Goal: Use online tool/utility: Use online tool/utility

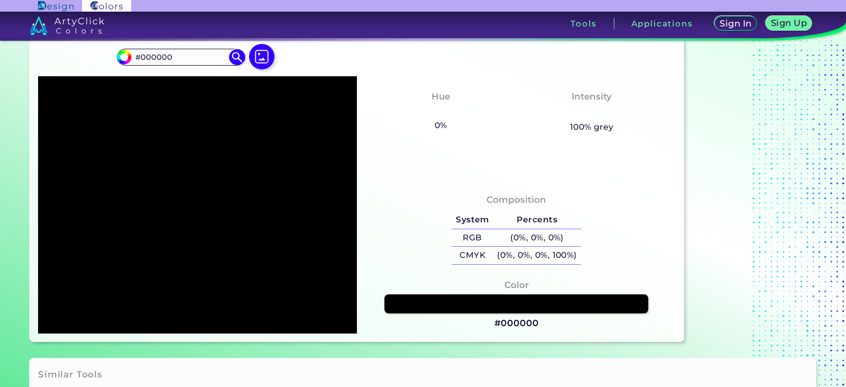
scroll to position [53, 0]
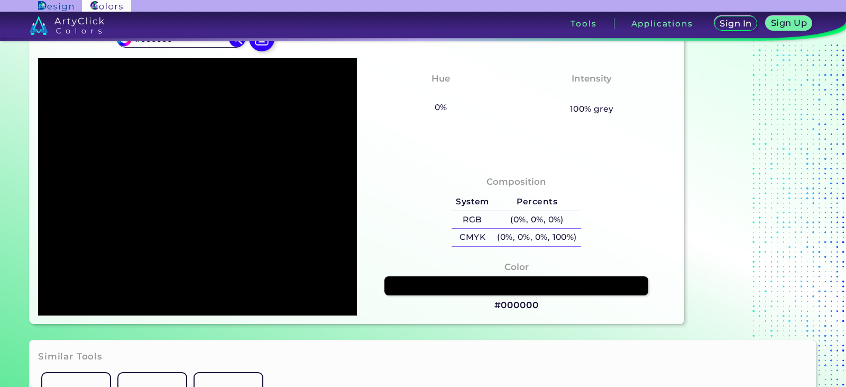
click at [516, 220] on h5 "(0%, 0%, 0%)" at bounding box center [537, 219] width 88 height 17
copy h5 "0"
click at [516, 219] on h5 "(0%, 0%, 0%) copied copied" at bounding box center [537, 219] width 88 height 17
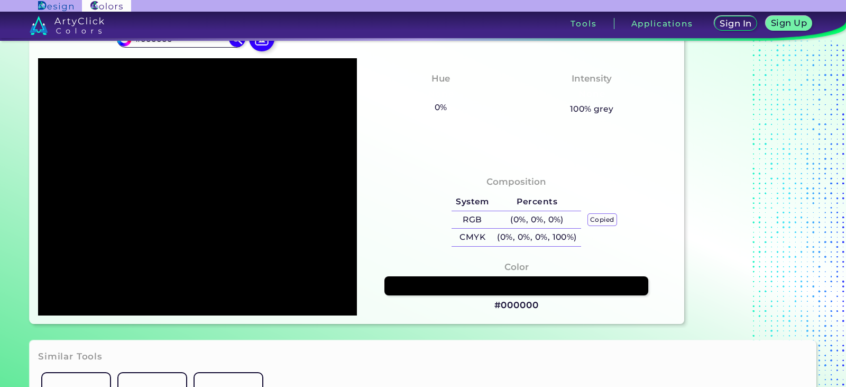
click at [513, 218] on h5 "(0%, 0%, 0%) copied copied" at bounding box center [537, 219] width 88 height 17
copy h5 "0"
click at [513, 218] on h5 "(0%, 0%, 0%) copied copied copied" at bounding box center [537, 219] width 88 height 17
copy h5 "(0%, 0%, 0%)"
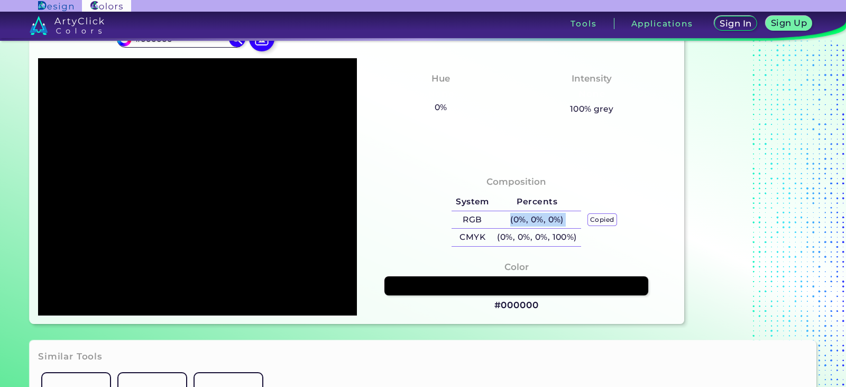
click at [513, 218] on h5 "(0%, 0%, 0%) copied copied copied" at bounding box center [537, 219] width 88 height 17
copy h5 "(0%, 0%, 0%)"
click at [513, 218] on h5 "(0%, 0%, 0%) copied copied copied copied" at bounding box center [537, 219] width 88 height 17
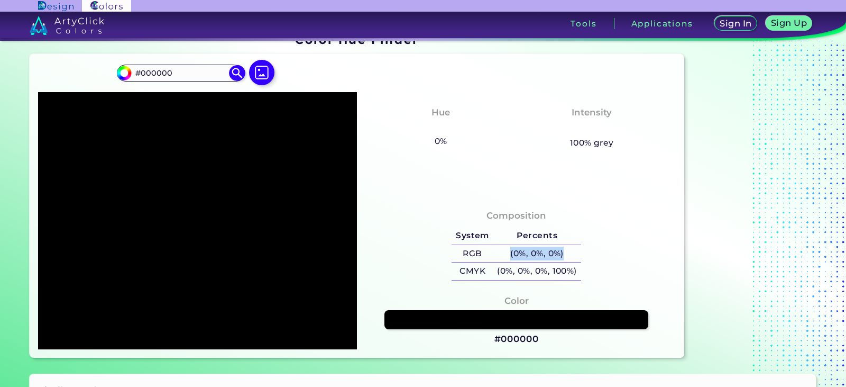
scroll to position [0, 0]
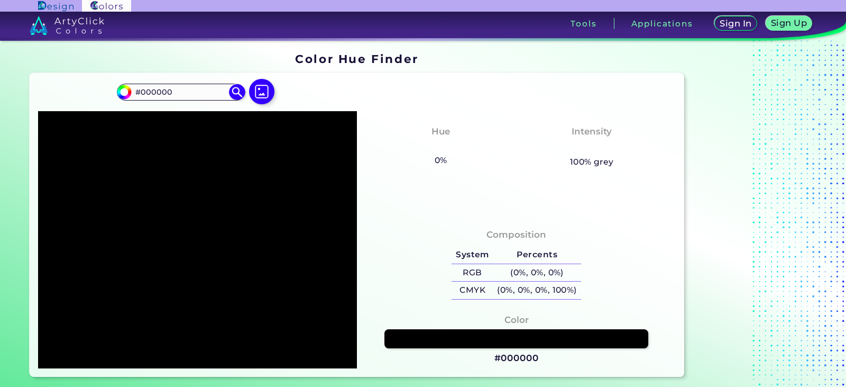
click at [196, 90] on input "#000000" at bounding box center [181, 92] width 98 height 14
type input "#6a866d"
click at [233, 92] on img at bounding box center [237, 92] width 16 height 16
type input "#6a866d"
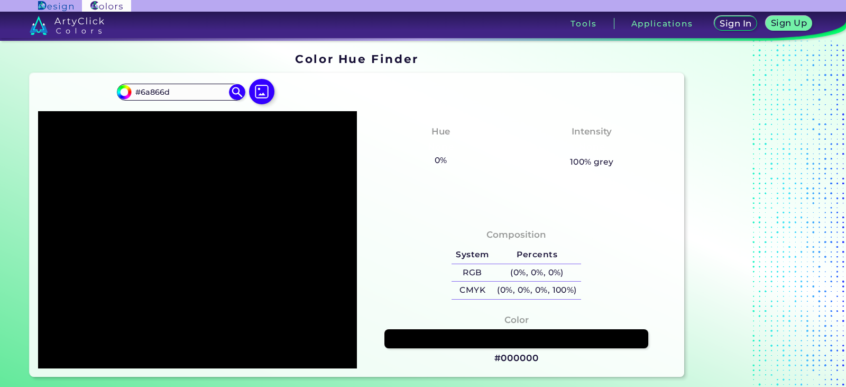
type input "#6A866D"
